Goal: Information Seeking & Learning: Learn about a topic

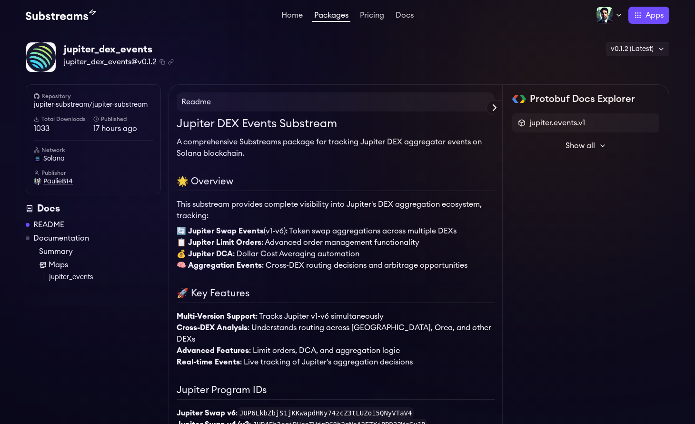
click at [56, 183] on span "PaulieB14" at bounding box center [58, 182] width 30 height 10
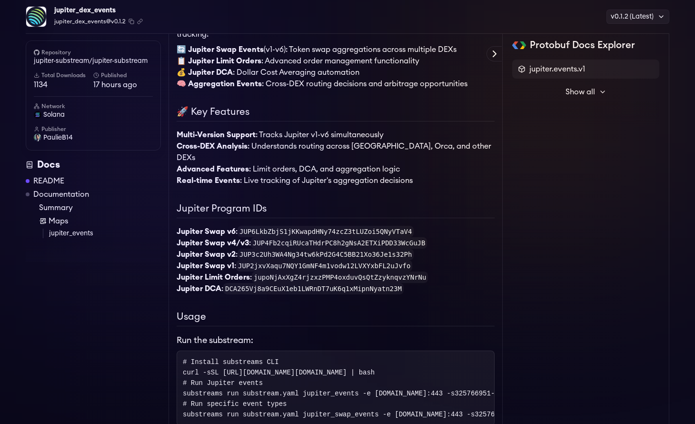
scroll to position [606, 0]
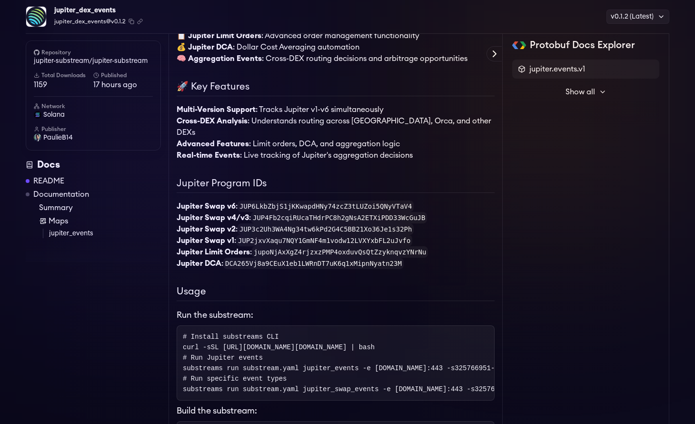
scroll to position [5, 0]
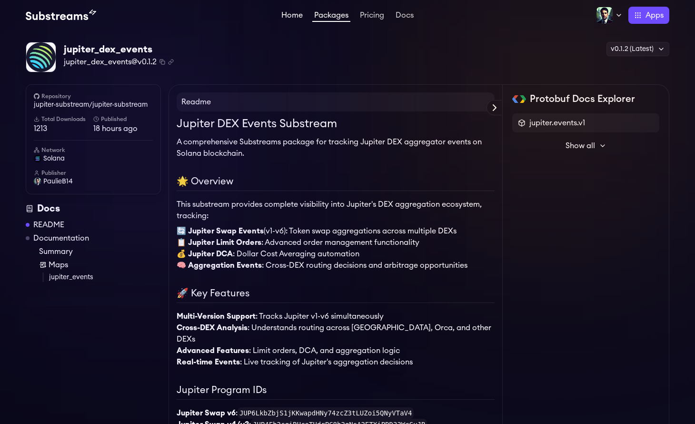
click at [292, 18] on link "Home" at bounding box center [291, 16] width 25 height 10
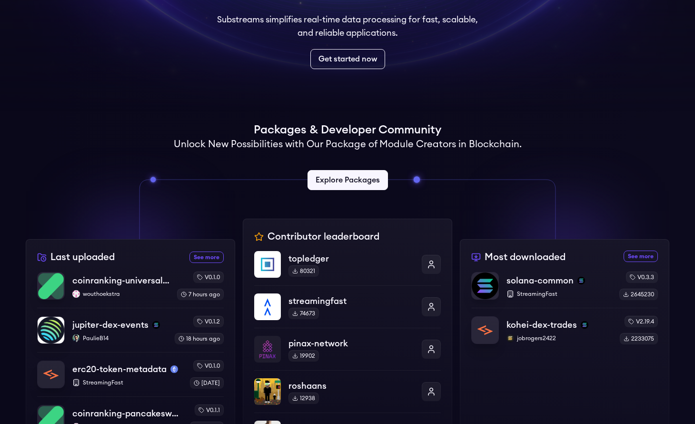
scroll to position [156, 0]
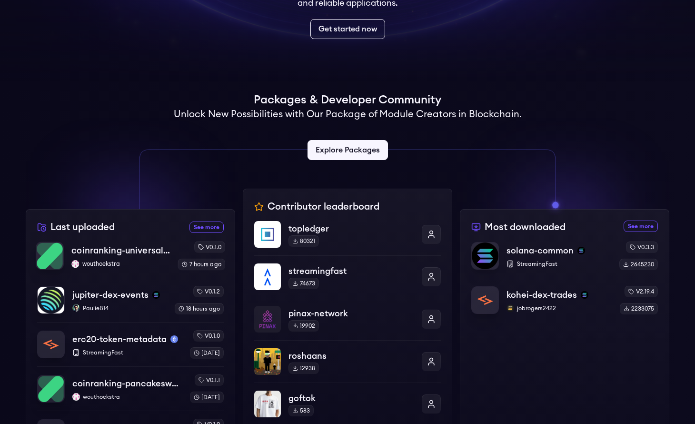
click at [137, 262] on p "wouthoekstra" at bounding box center [120, 264] width 99 height 8
click at [145, 358] on div "erc20-token-metadata StreamingFast v0.1.0 3 days ago" at bounding box center [130, 344] width 189 height 29
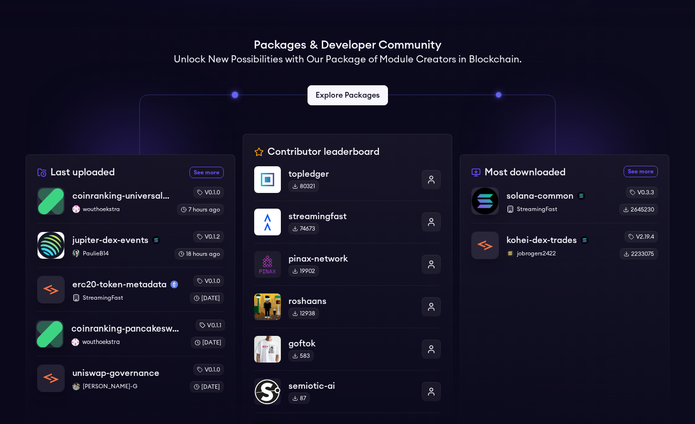
scroll to position [222, 0]
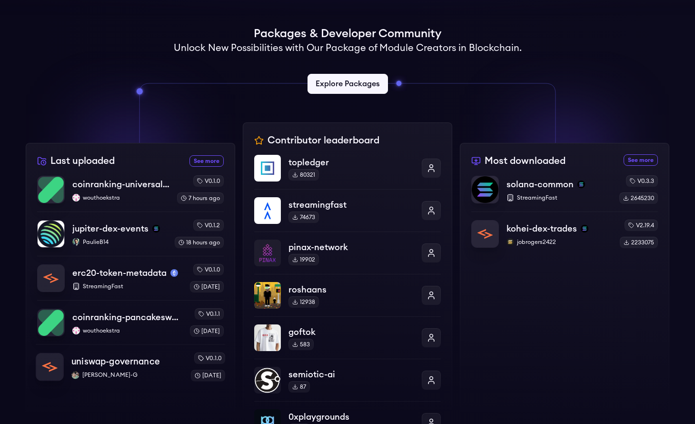
click at [139, 377] on p "Aaditya-G" at bounding box center [126, 375] width 111 height 8
click at [125, 240] on p "PaulieB14" at bounding box center [119, 242] width 96 height 8
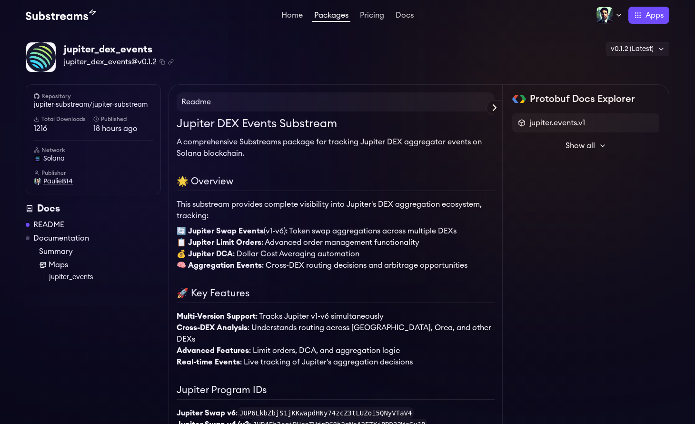
click at [69, 181] on span "PaulieB14" at bounding box center [58, 182] width 30 height 10
click at [284, 16] on link "Home" at bounding box center [291, 16] width 25 height 10
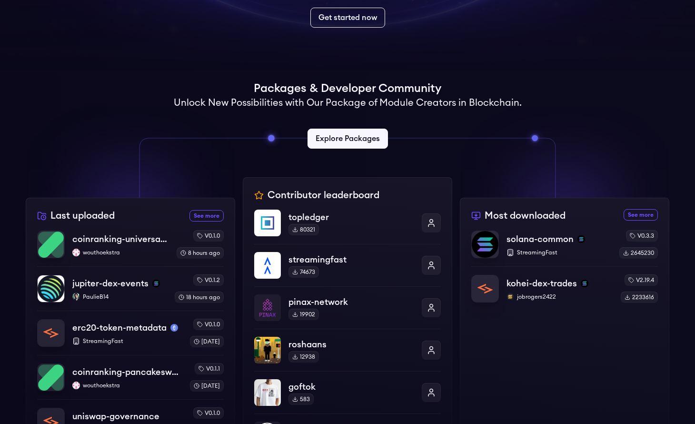
scroll to position [168, 0]
